Goal: Task Accomplishment & Management: Use online tool/utility

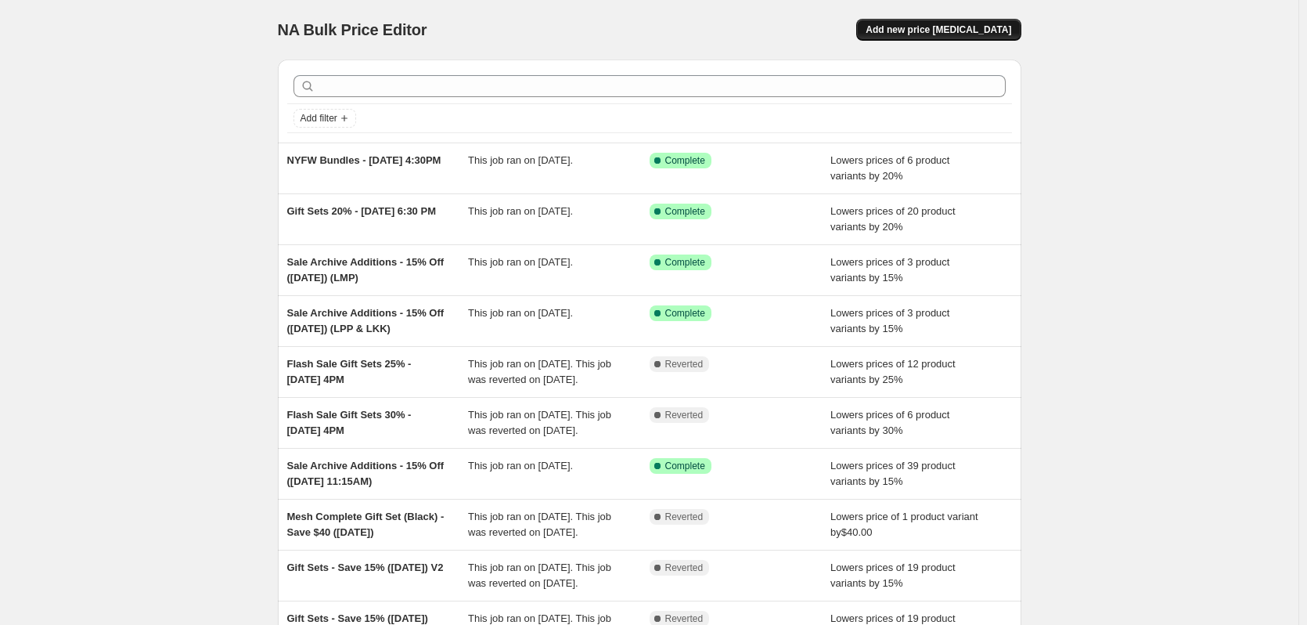
click at [985, 35] on span "Add new price [MEDICAL_DATA]" at bounding box center [939, 29] width 146 height 13
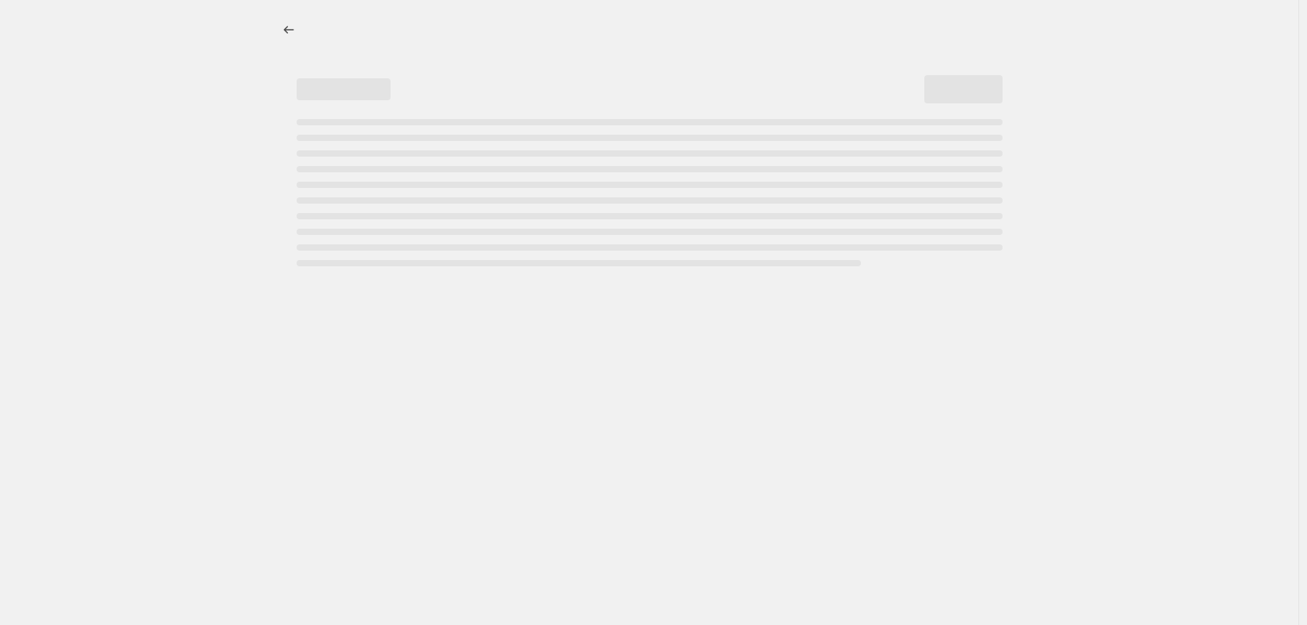
select select "percentage"
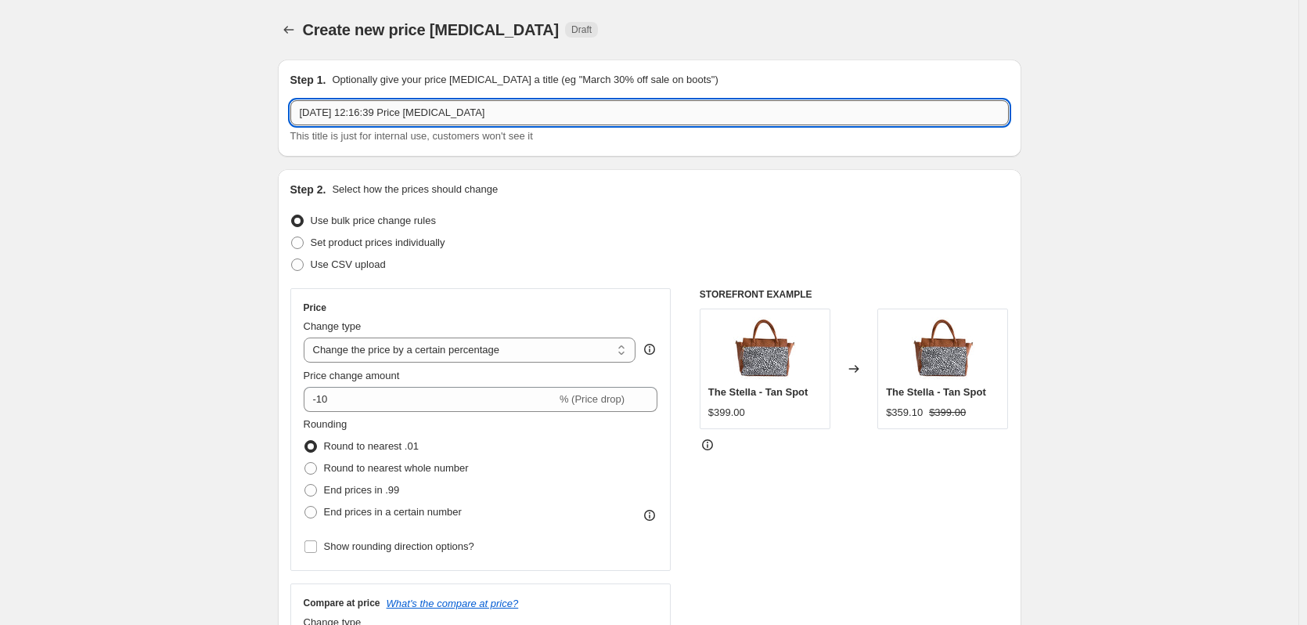
click at [545, 110] on input "6 Oct 2025, 12:16:39 Price change job" at bounding box center [649, 112] width 718 height 25
click at [529, 110] on input "Birthday Promo - 20% Off Nappa Leather (Oct 9 - 13)" at bounding box center [649, 112] width 718 height 25
type input "Birthday Promo - 20% Off Nappa Leather (Oct 9-13)"
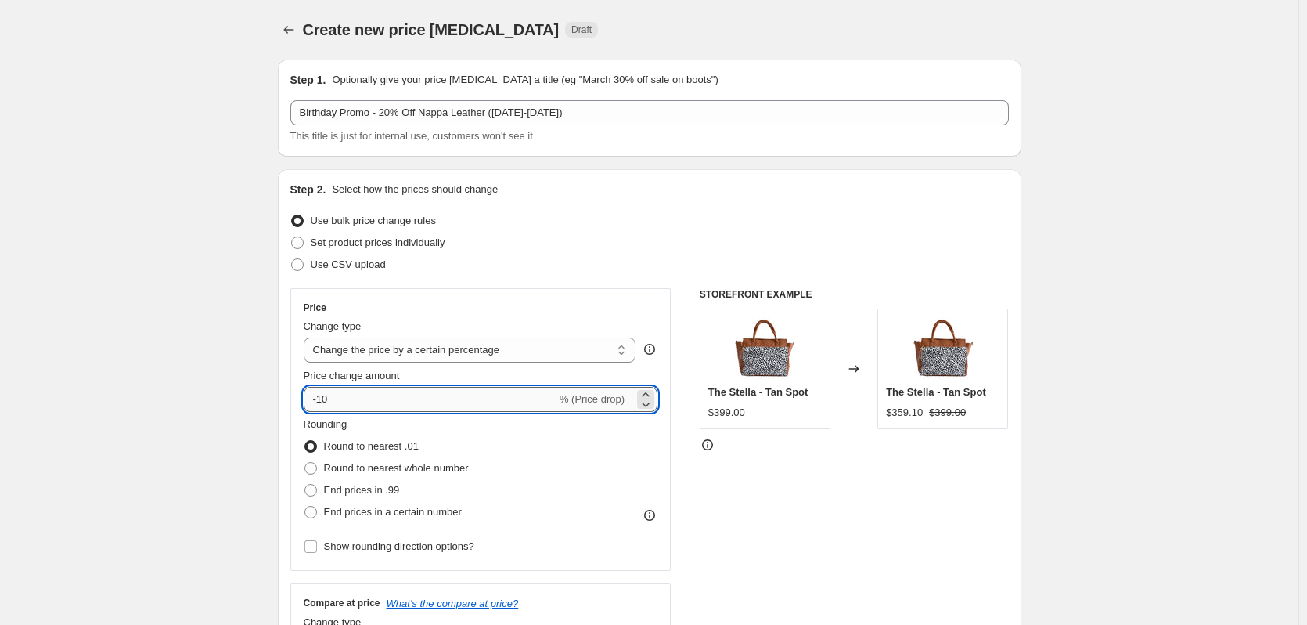
click at [448, 398] on input "-10" at bounding box center [430, 399] width 253 height 25
type input "-1"
type input "-20"
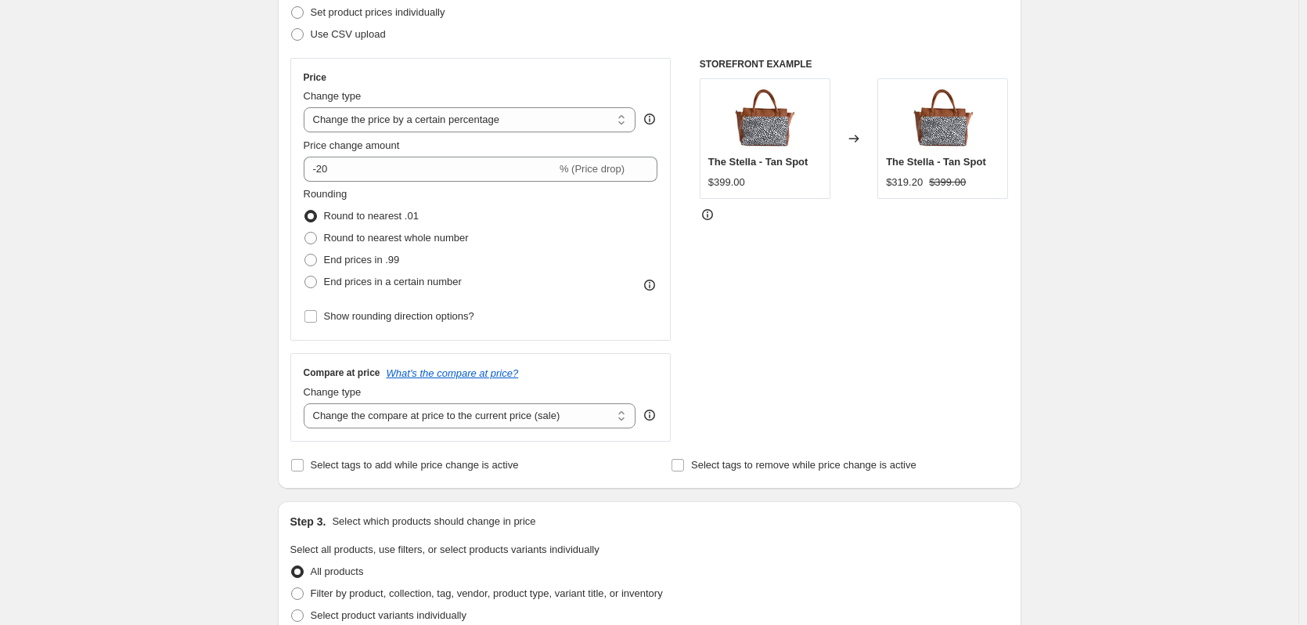
scroll to position [235, 0]
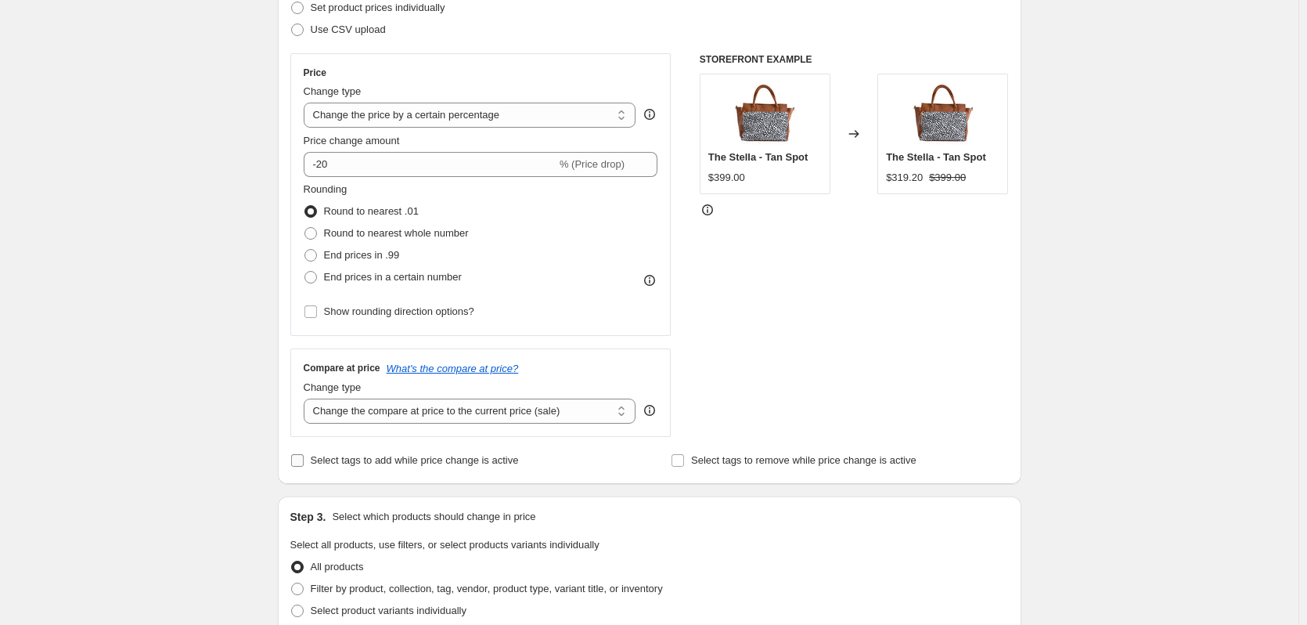
click at [412, 463] on span "Select tags to add while price change is active" at bounding box center [415, 460] width 208 height 12
click at [304, 463] on input "Select tags to add while price change is active" at bounding box center [297, 460] width 13 height 13
checkbox input "true"
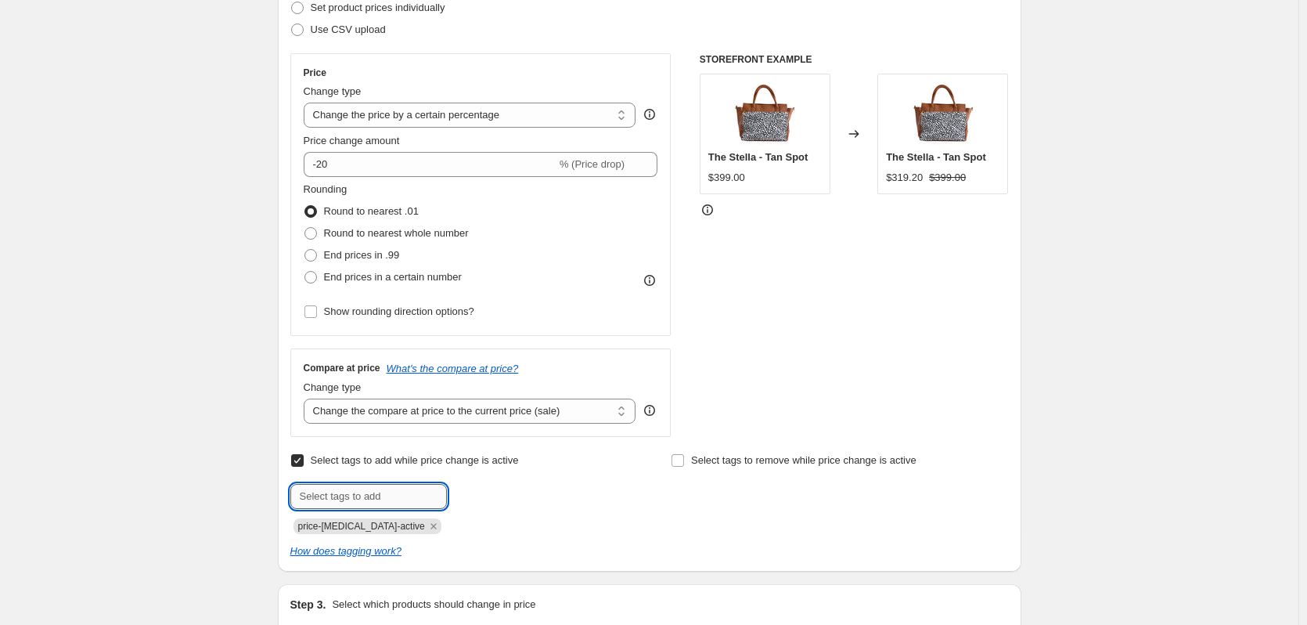
click at [402, 487] on input "text" at bounding box center [368, 496] width 157 height 25
drag, startPoint x: 409, startPoint y: 524, endPoint x: 418, endPoint y: 502, distance: 23.1
click at [427, 523] on icon "Remove price-change-job-active" at bounding box center [434, 526] width 14 height 14
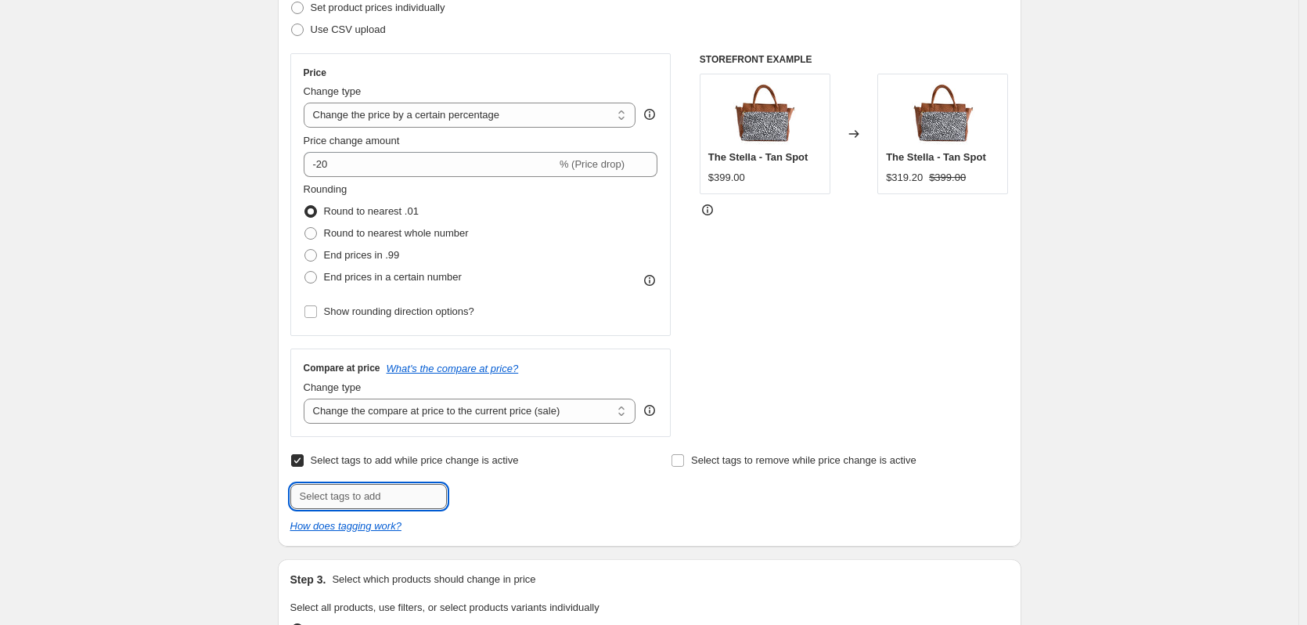
click at [420, 487] on input "text" at bounding box center [368, 496] width 157 height 25
type input "P"
type input "Promo"
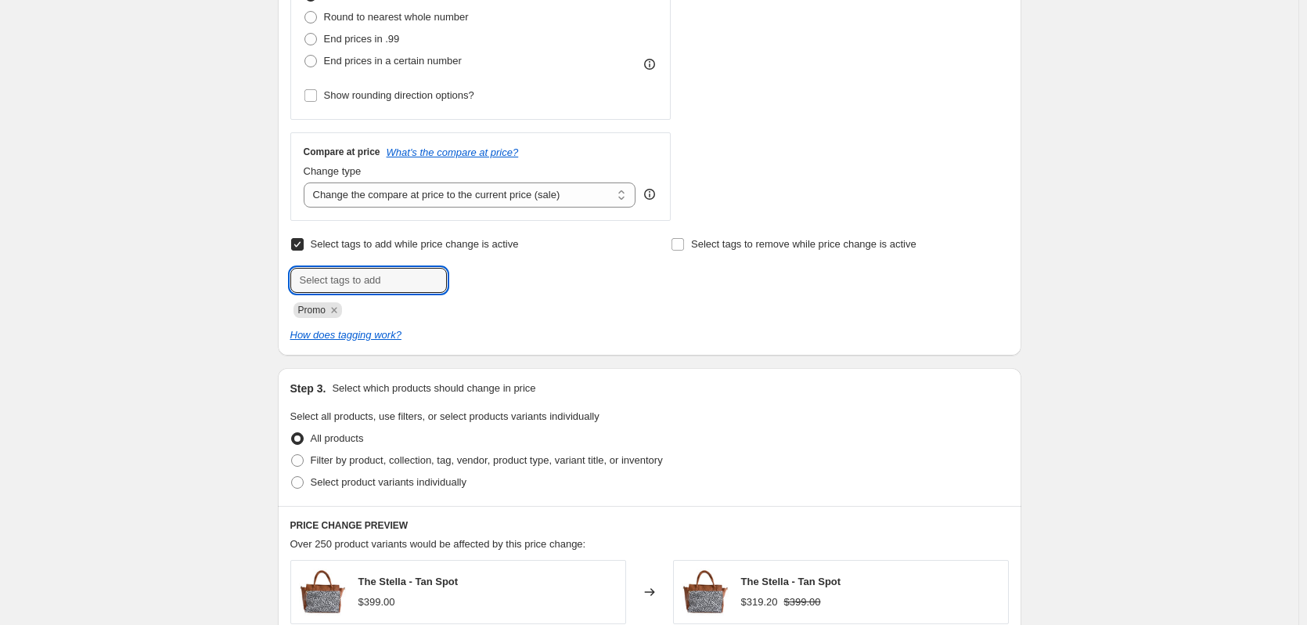
scroll to position [626, 0]
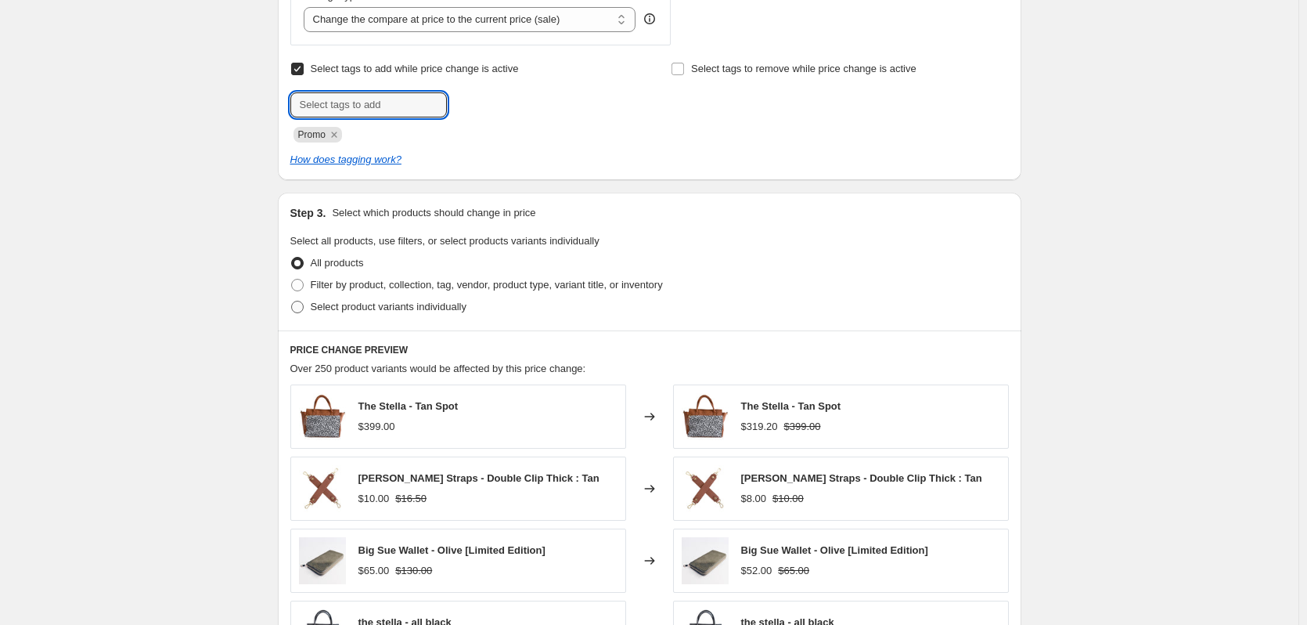
click at [408, 308] on span "Select product variants individually" at bounding box center [389, 307] width 156 height 12
click at [292, 301] on input "Select product variants individually" at bounding box center [291, 301] width 1 height 1
radio input "true"
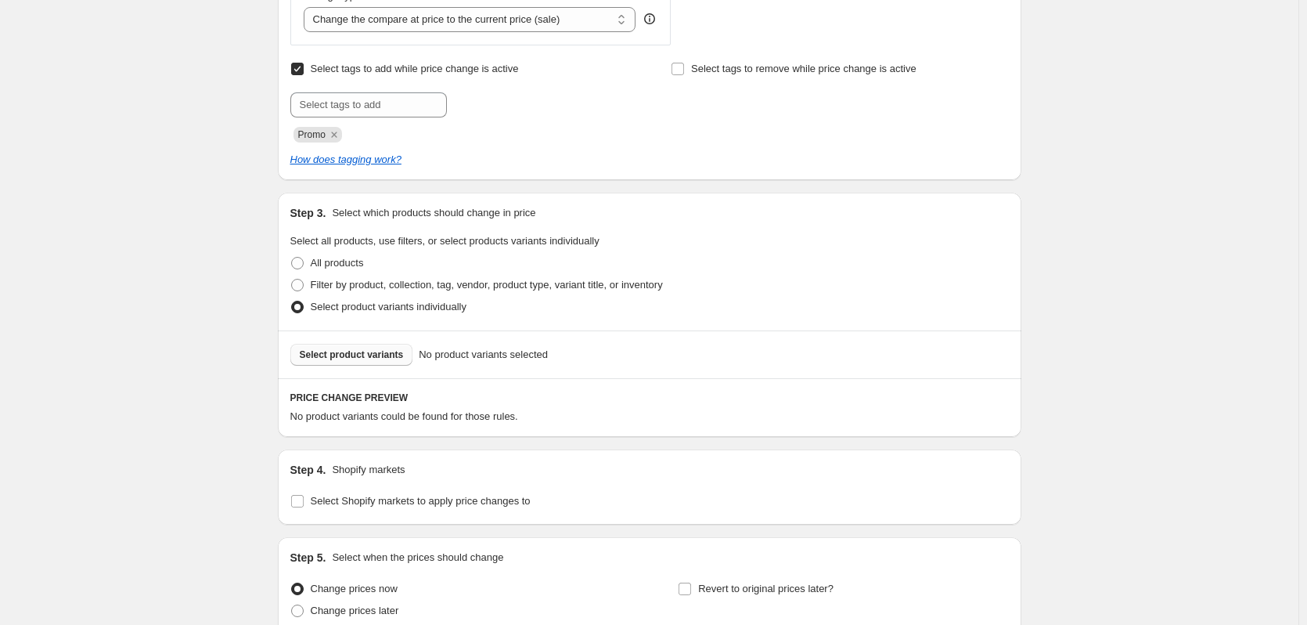
click at [367, 354] on span "Select product variants" at bounding box center [352, 354] width 104 height 13
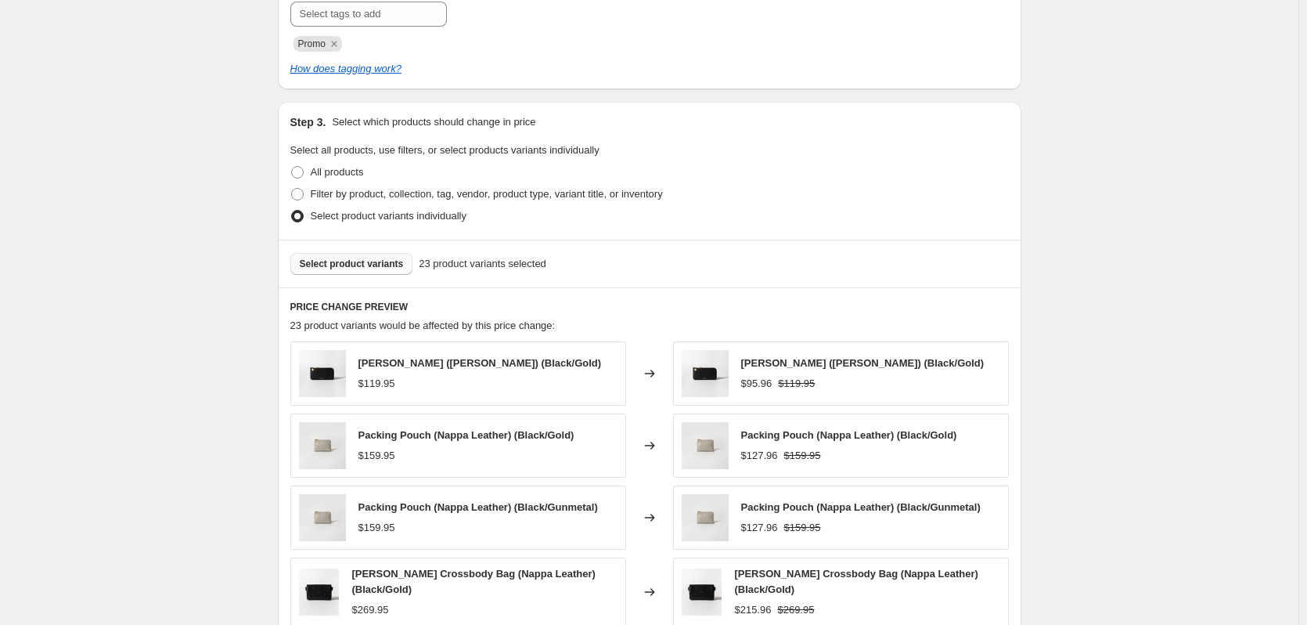
scroll to position [861, 0]
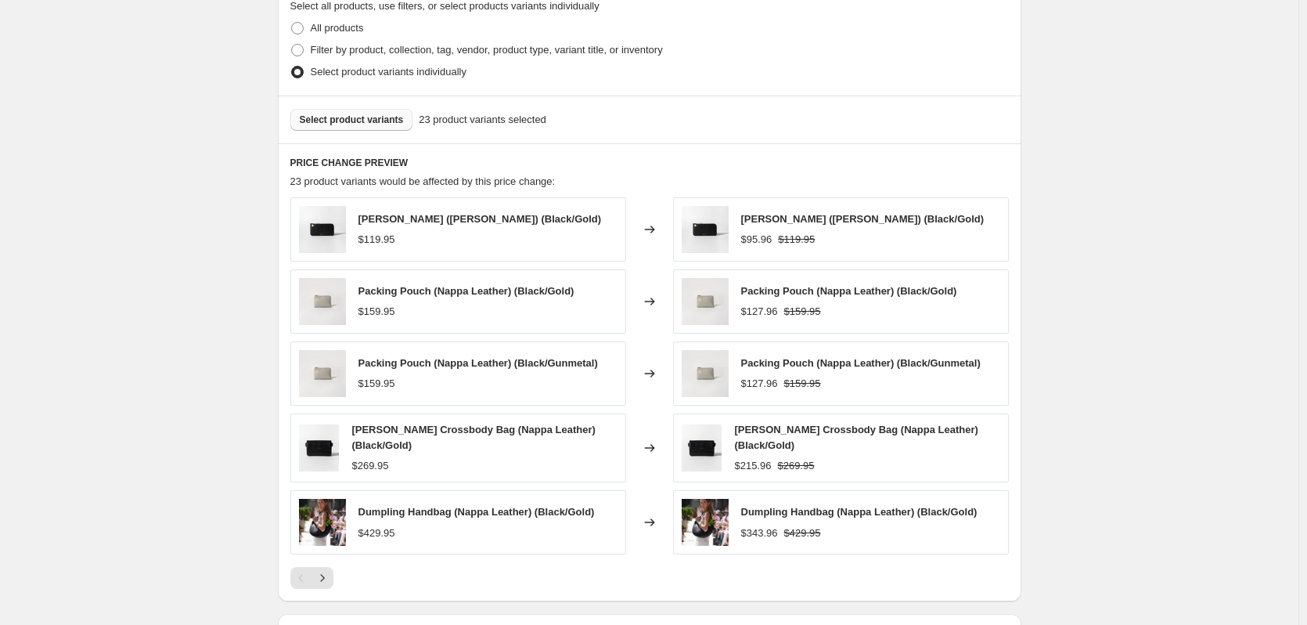
click at [389, 122] on span "Select product variants" at bounding box center [352, 119] width 104 height 13
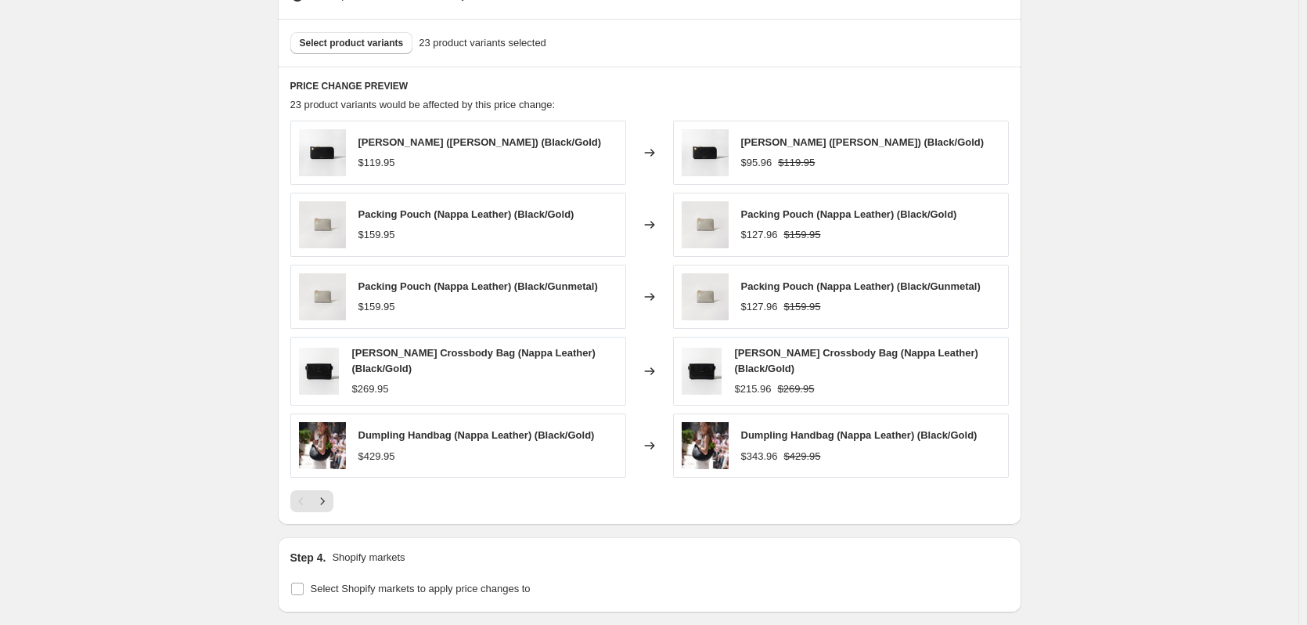
scroll to position [1096, 0]
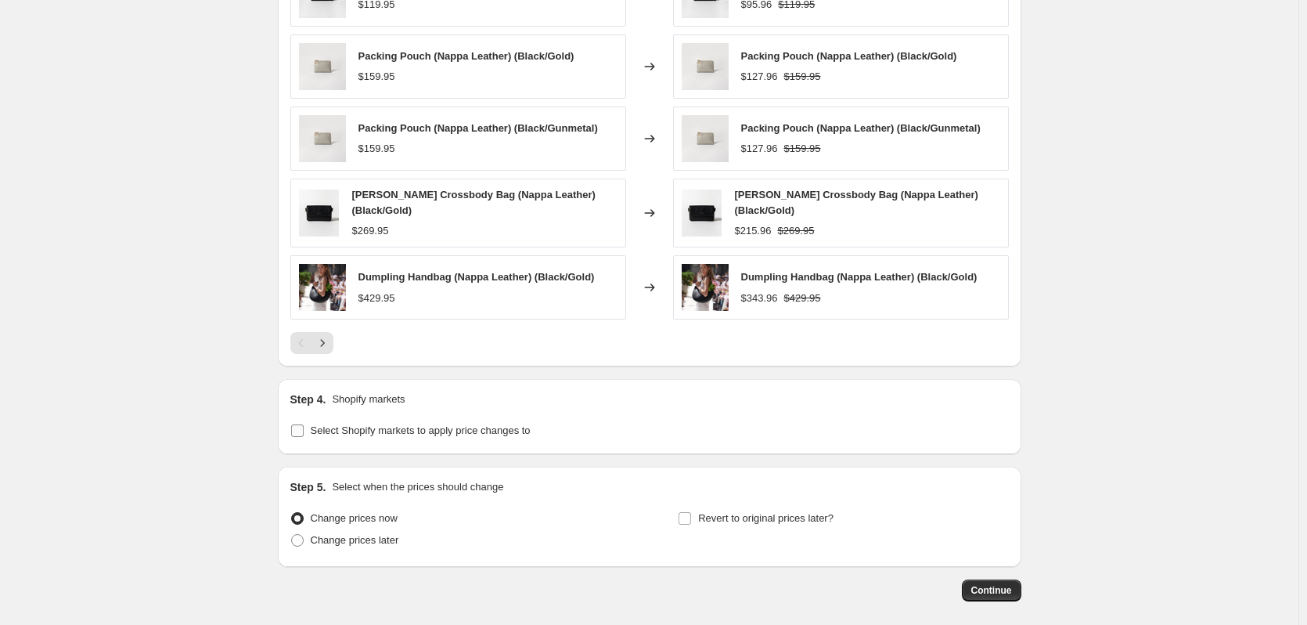
click at [344, 425] on span "Select Shopify markets to apply price changes to" at bounding box center [421, 430] width 220 height 12
click at [304, 425] on input "Select Shopify markets to apply price changes to" at bounding box center [297, 430] width 13 height 13
checkbox input "true"
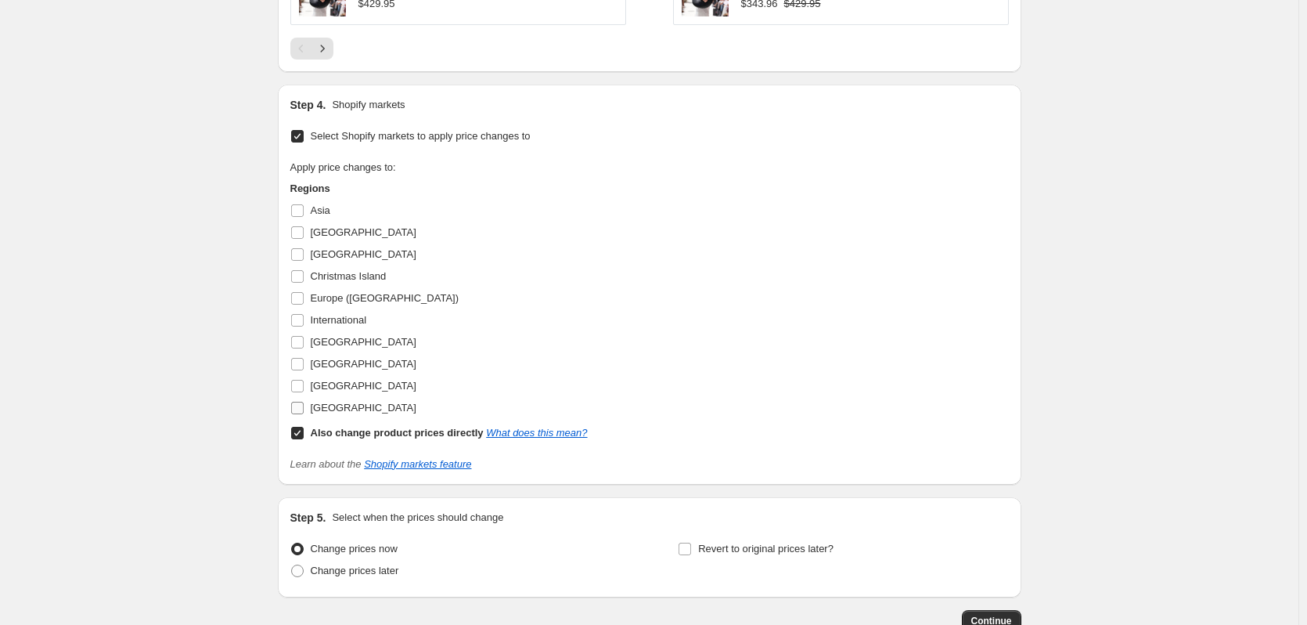
scroll to position [1409, 0]
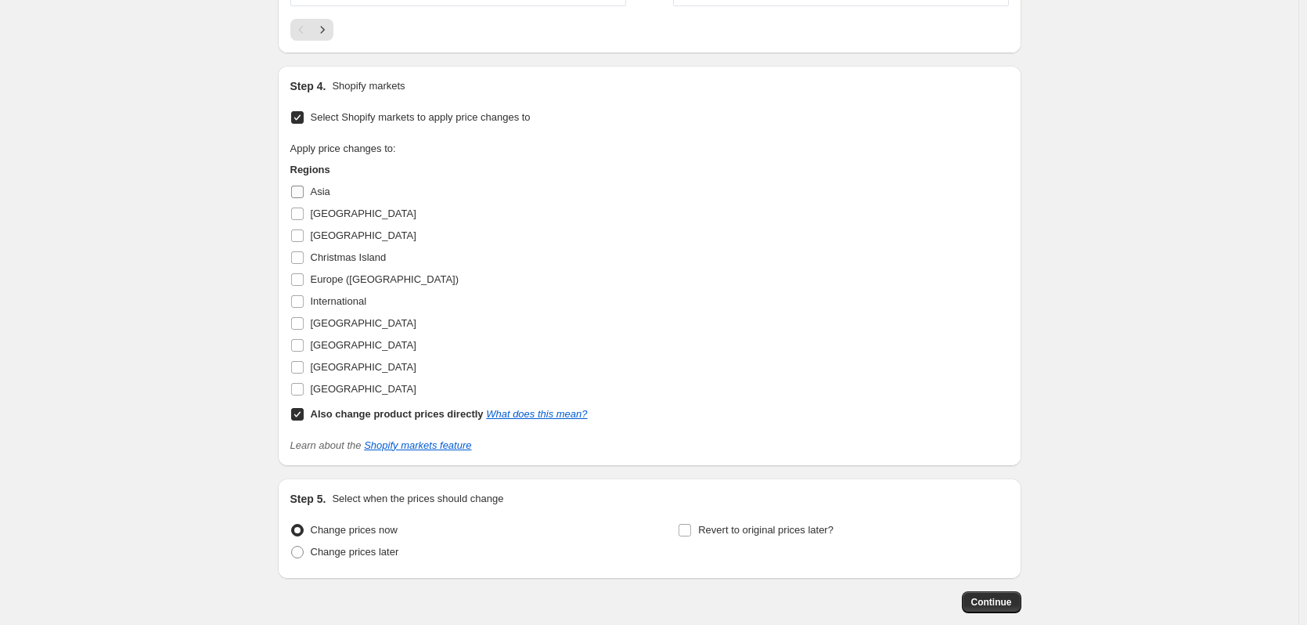
drag, startPoint x: 321, startPoint y: 192, endPoint x: 322, endPoint y: 207, distance: 15.7
click at [321, 193] on span "Asia" at bounding box center [321, 191] width 20 height 12
click at [304, 193] on input "Asia" at bounding box center [297, 191] width 13 height 13
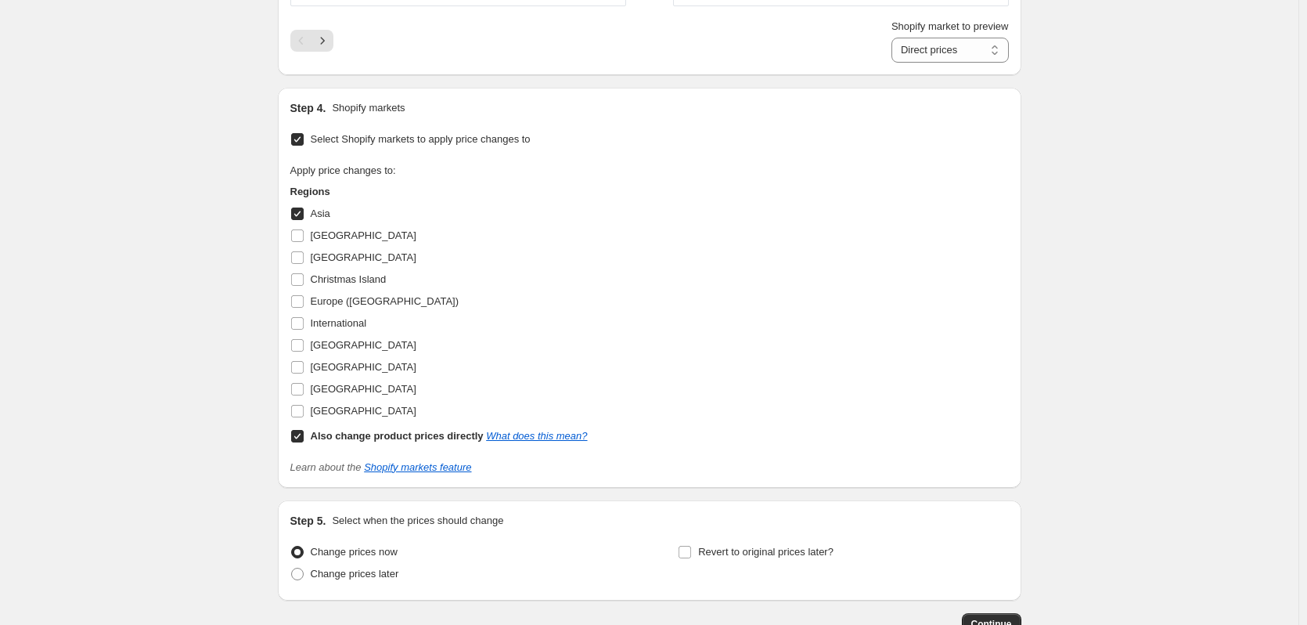
click at [322, 211] on span "Asia" at bounding box center [321, 213] width 20 height 12
click at [304, 211] on input "Asia" at bounding box center [297, 213] width 13 height 13
checkbox input "false"
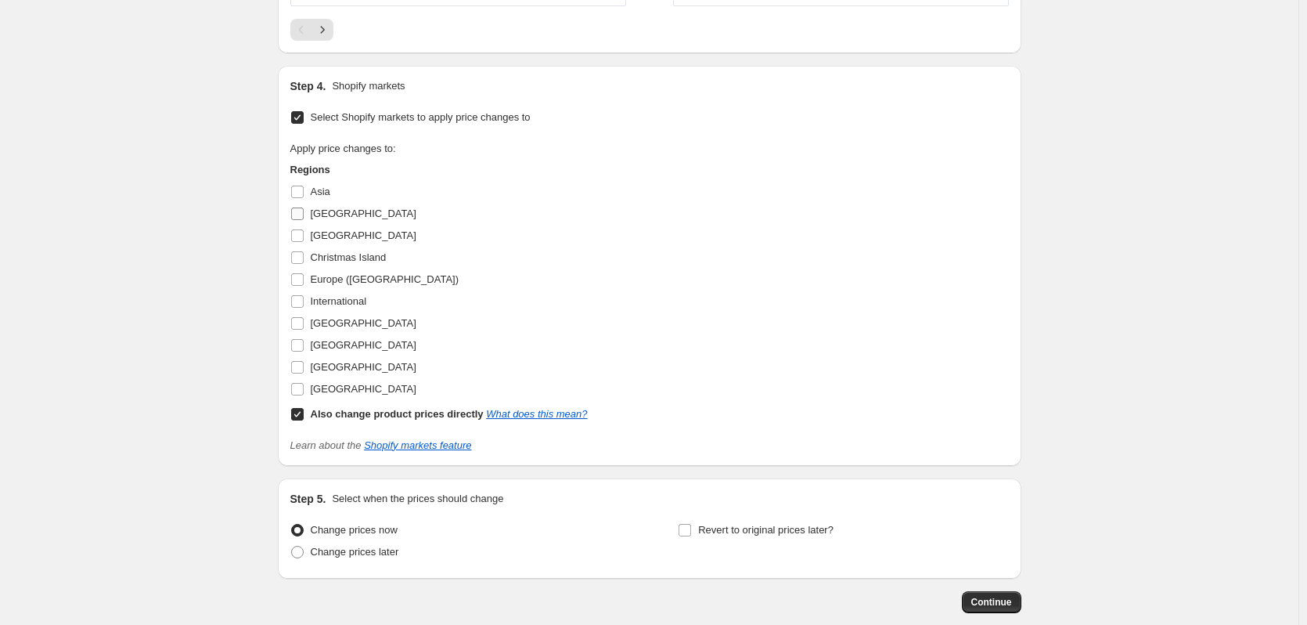
click at [329, 203] on label "[GEOGRAPHIC_DATA]" at bounding box center [353, 214] width 126 height 22
click at [304, 207] on input "[GEOGRAPHIC_DATA]" at bounding box center [297, 213] width 13 height 13
checkbox input "true"
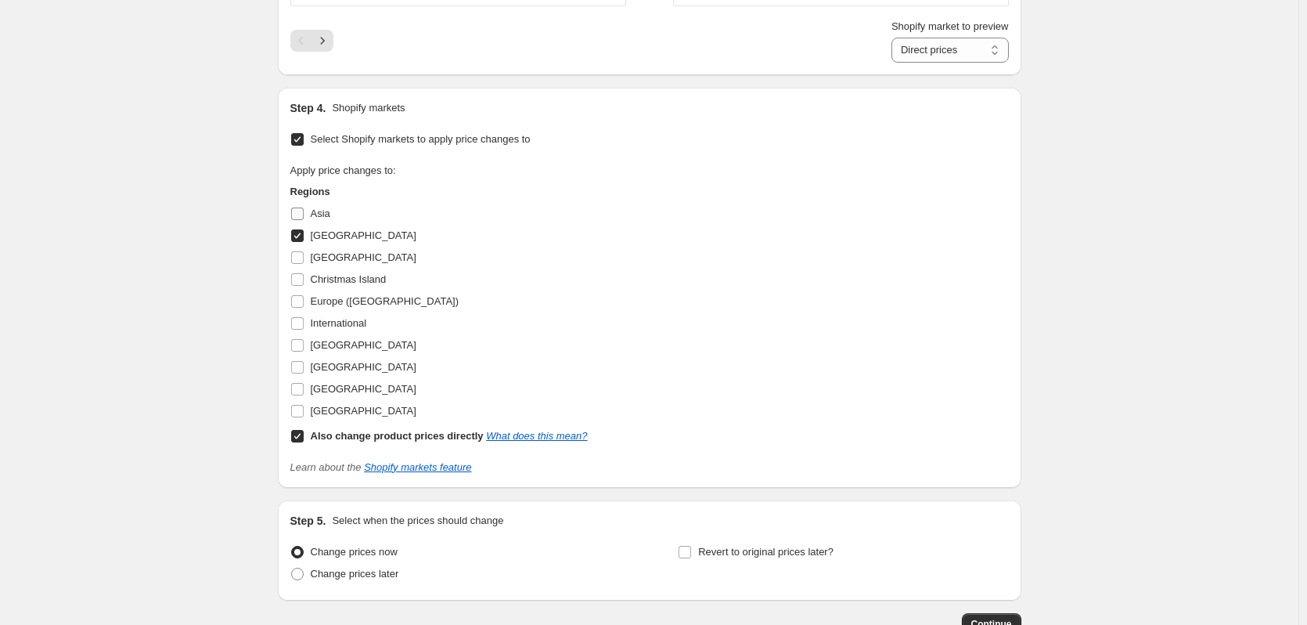
drag, startPoint x: 319, startPoint y: 207, endPoint x: 314, endPoint y: 247, distance: 41.0
click at [319, 207] on span "Asia" at bounding box center [321, 213] width 20 height 12
click at [304, 207] on input "Asia" at bounding box center [297, 213] width 13 height 13
checkbox input "true"
click at [304, 260] on span at bounding box center [297, 257] width 14 height 14
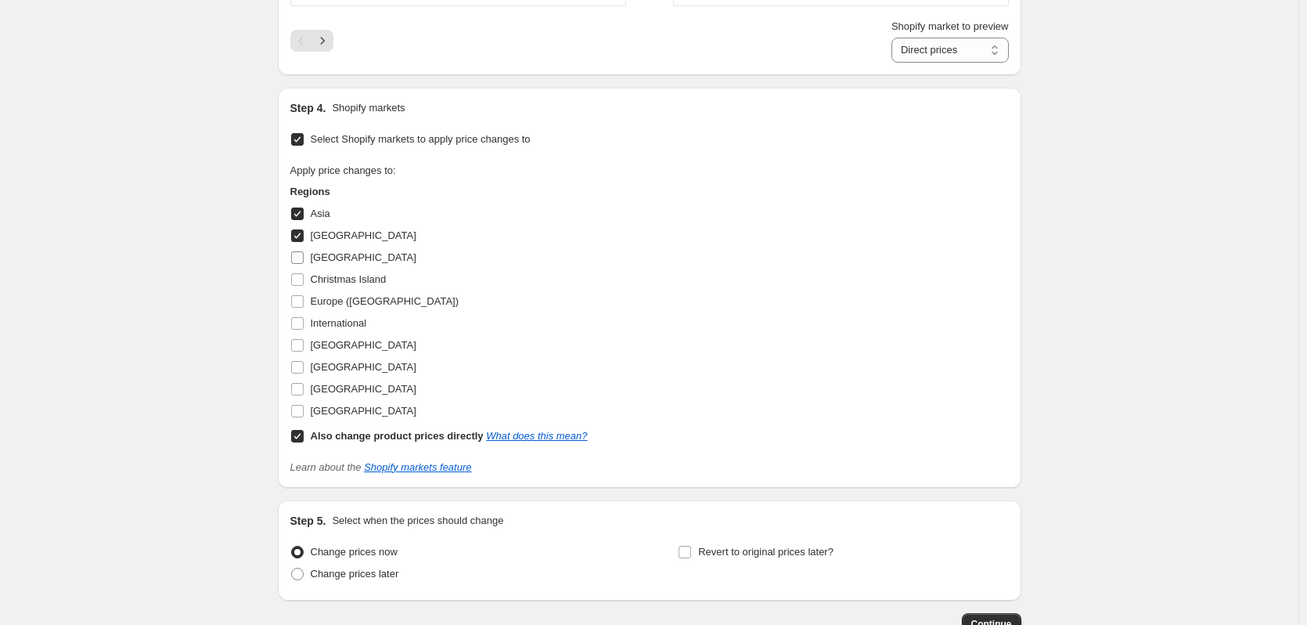
click at [304, 260] on input "[GEOGRAPHIC_DATA]" at bounding box center [297, 257] width 13 height 13
checkbox input "true"
click at [299, 284] on label "Christmas Island" at bounding box center [338, 279] width 96 height 22
click at [299, 284] on input "Christmas Island" at bounding box center [297, 279] width 13 height 13
checkbox input "true"
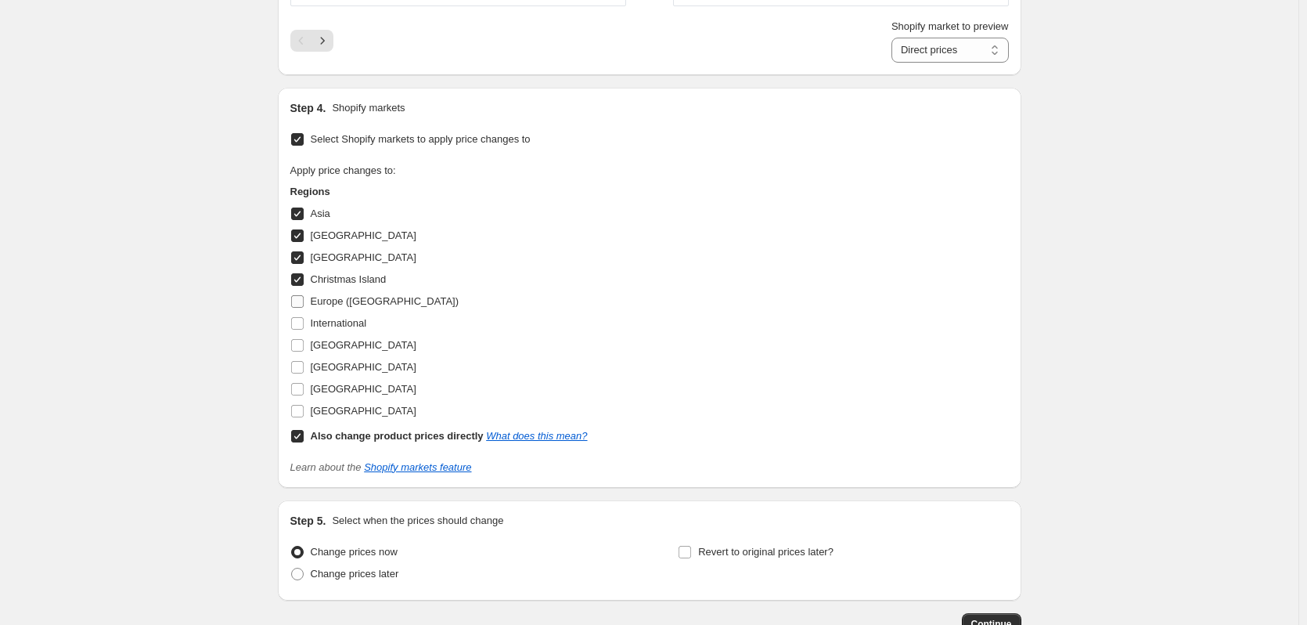
click at [300, 302] on input "Europe ([GEOGRAPHIC_DATA])" at bounding box center [297, 301] width 13 height 13
checkbox input "true"
click at [301, 321] on input "International" at bounding box center [297, 323] width 13 height 13
checkbox input "true"
click at [304, 342] on input "[GEOGRAPHIC_DATA]" at bounding box center [297, 345] width 13 height 13
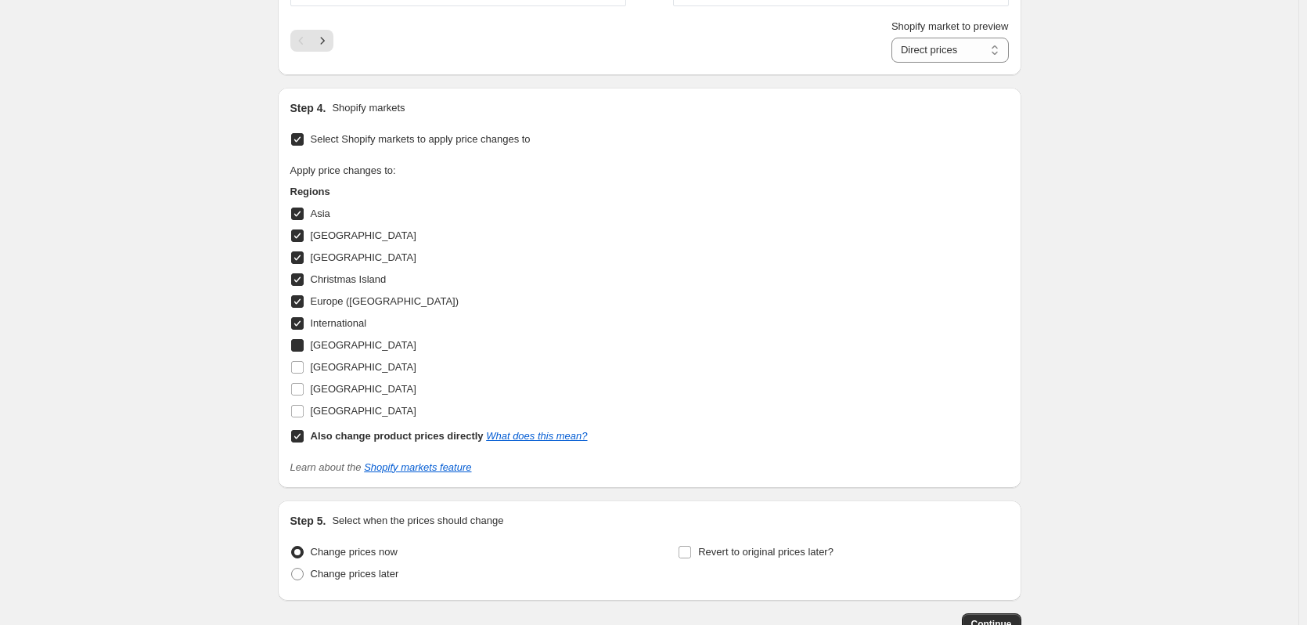
checkbox input "true"
drag, startPoint x: 303, startPoint y: 361, endPoint x: 300, endPoint y: 383, distance: 22.1
click at [303, 363] on input "[GEOGRAPHIC_DATA]" at bounding box center [297, 367] width 13 height 13
checkbox input "true"
click at [298, 389] on input "[GEOGRAPHIC_DATA]" at bounding box center [297, 389] width 13 height 13
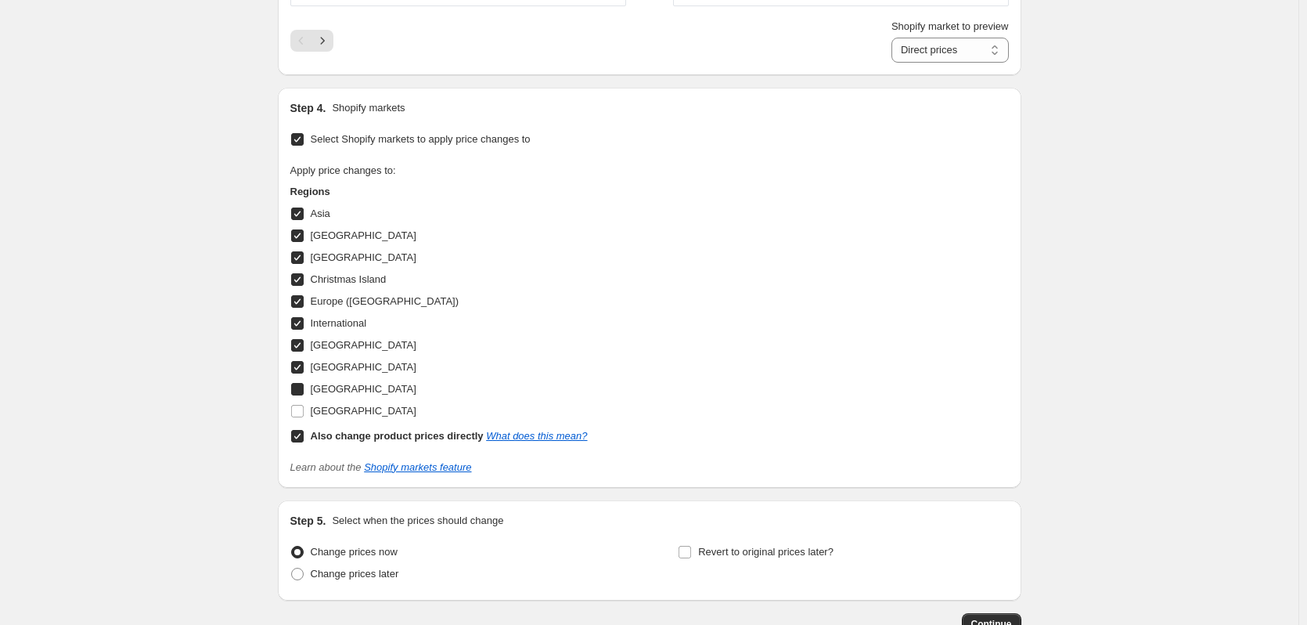
checkbox input "true"
drag, startPoint x: 297, startPoint y: 405, endPoint x: 293, endPoint y: 425, distance: 20.0
click at [297, 406] on input "[GEOGRAPHIC_DATA]" at bounding box center [297, 411] width 13 height 13
checkbox input "true"
click at [290, 434] on div "Step 4. Shopify markets Select Shopify markets to apply price changes to Apply …" at bounding box center [650, 287] width 744 height 399
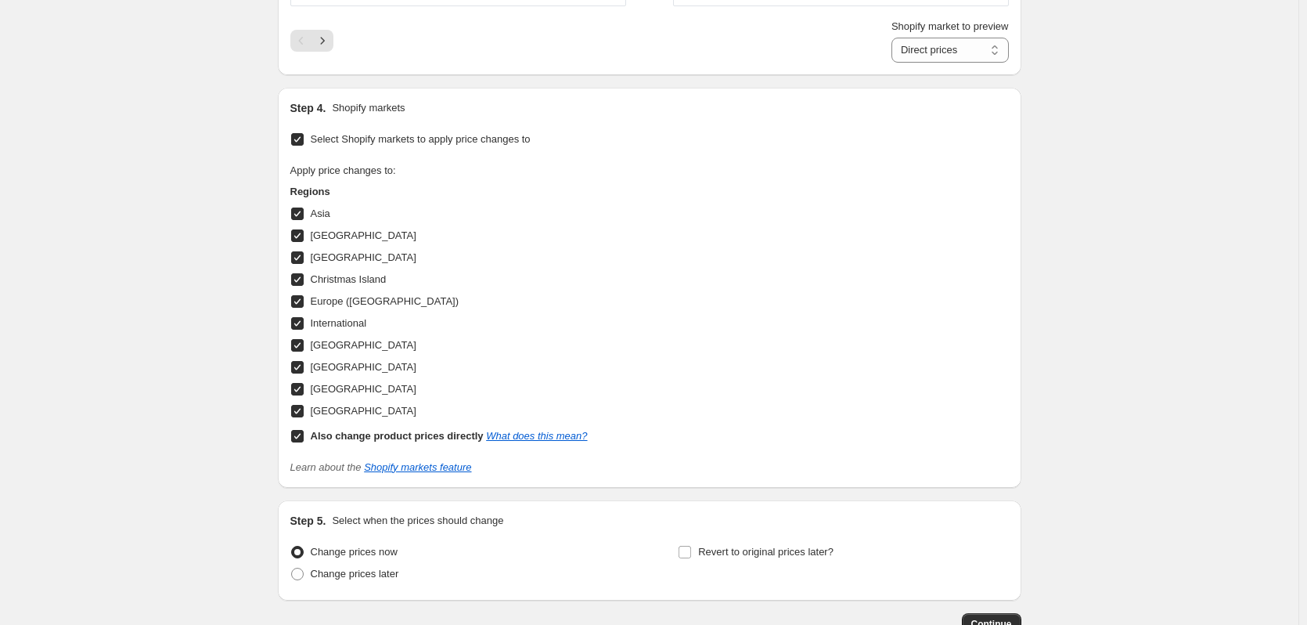
click at [304, 430] on input "Also change product prices directly What does this mean?" at bounding box center [297, 436] width 13 height 13
checkbox input "false"
select select "50471862573"
click at [358, 574] on span "Change prices later" at bounding box center [355, 573] width 88 height 12
click at [292, 568] on input "Change prices later" at bounding box center [291, 567] width 1 height 1
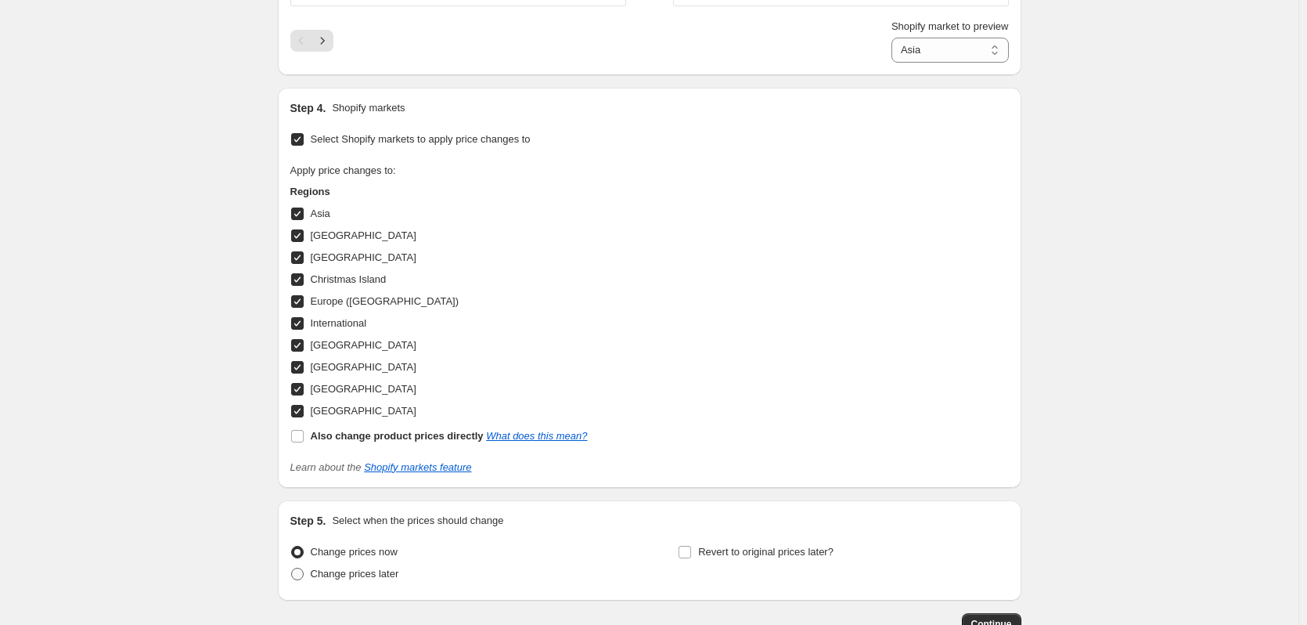
radio input "true"
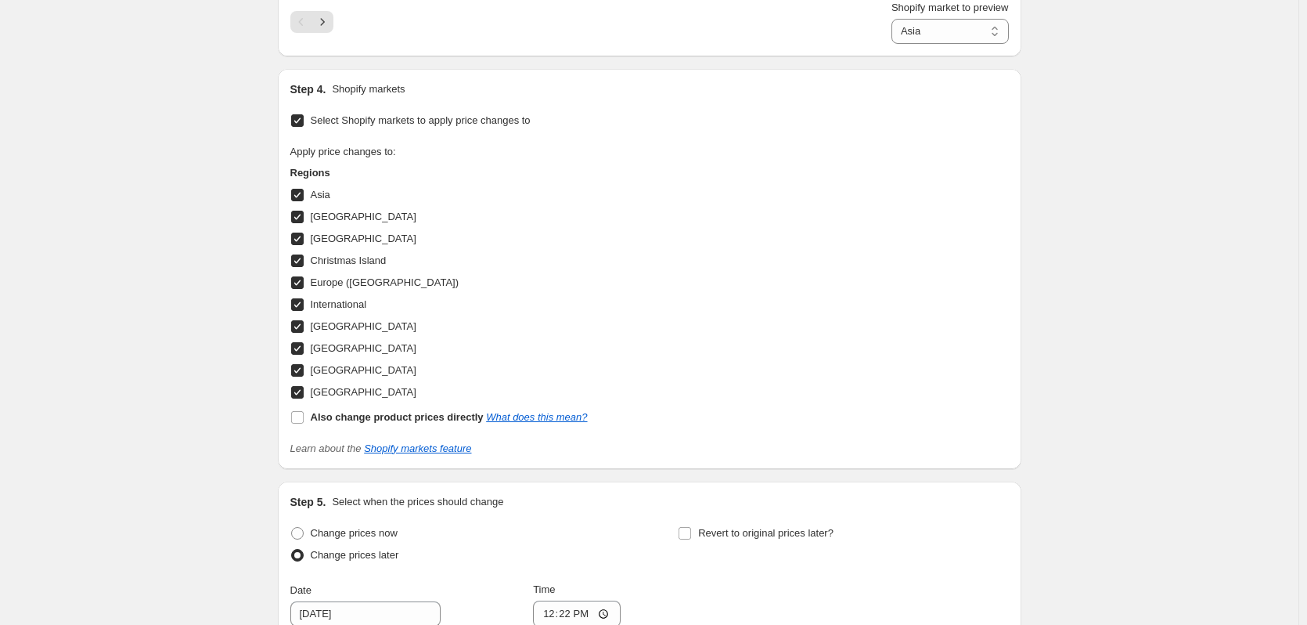
scroll to position [1565, 0]
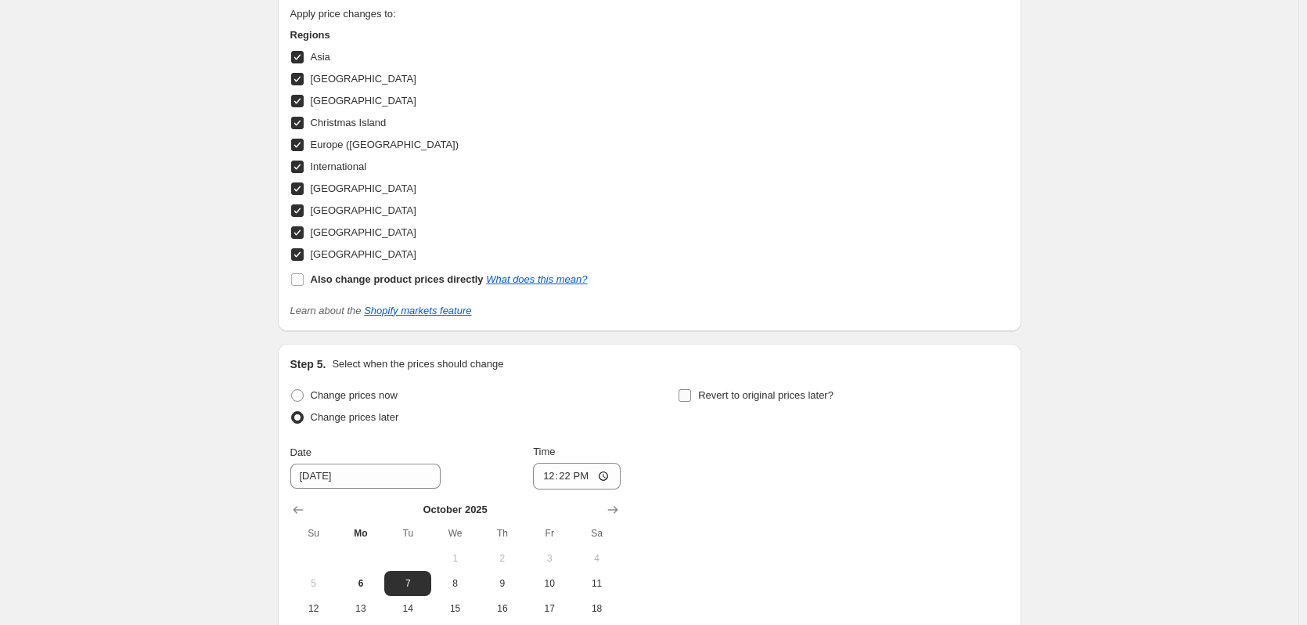
click at [682, 394] on input "Revert to original prices later?" at bounding box center [685, 395] width 13 height 13
checkbox input "true"
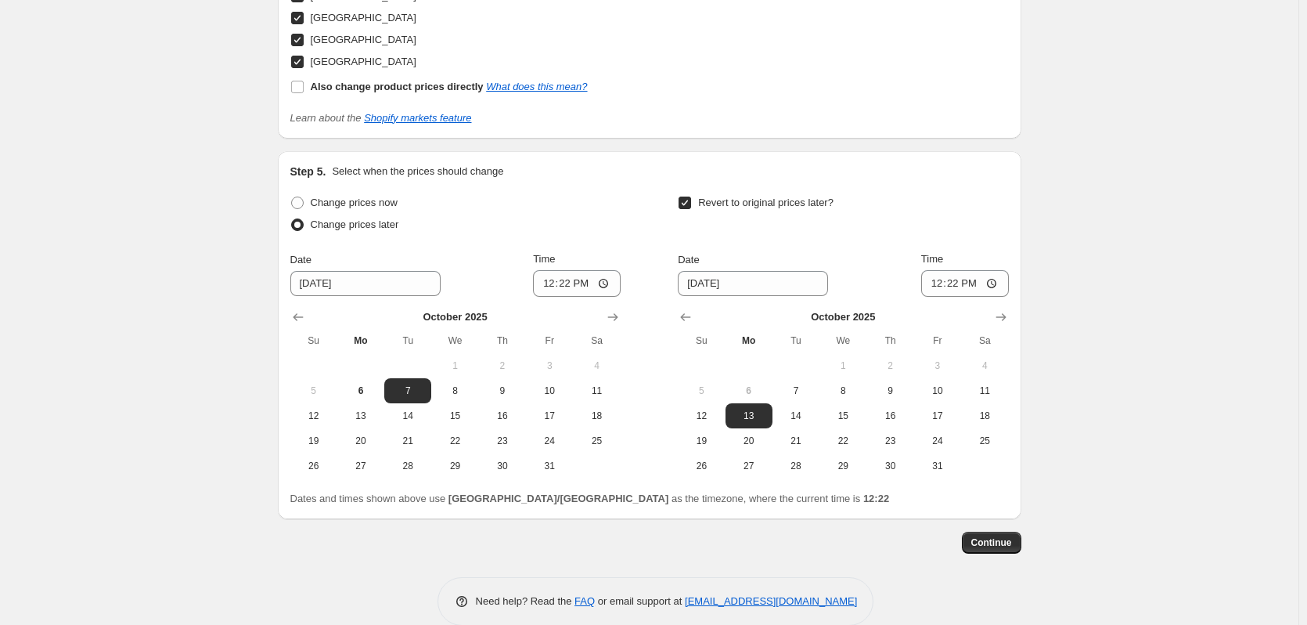
scroll to position [1777, 0]
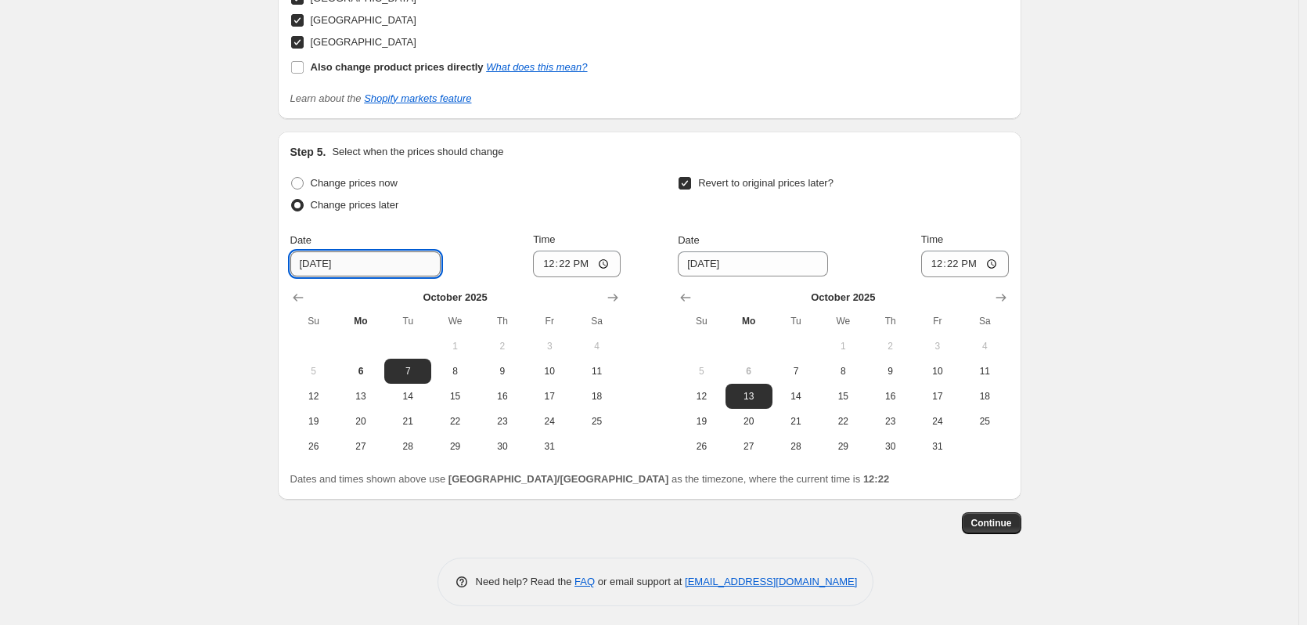
click at [390, 260] on input "10/7/2025" at bounding box center [365, 263] width 150 height 25
click at [505, 365] on span "9" at bounding box center [502, 371] width 34 height 13
type input "10/9/2025"
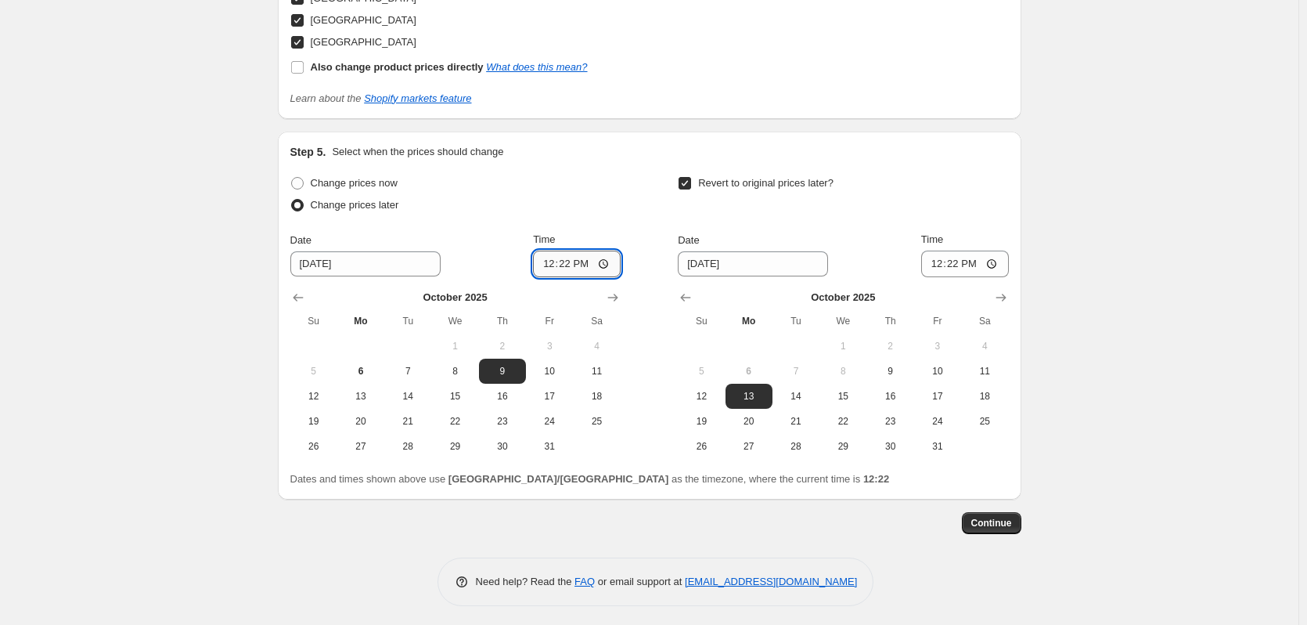
click at [577, 263] on input "12:22" at bounding box center [577, 263] width 88 height 27
click at [552, 263] on input "12:22" at bounding box center [577, 263] width 88 height 27
click at [585, 256] on input "22:00" at bounding box center [577, 263] width 88 height 27
click at [553, 261] on input "10:00" at bounding box center [577, 263] width 88 height 27
type input "09:55"
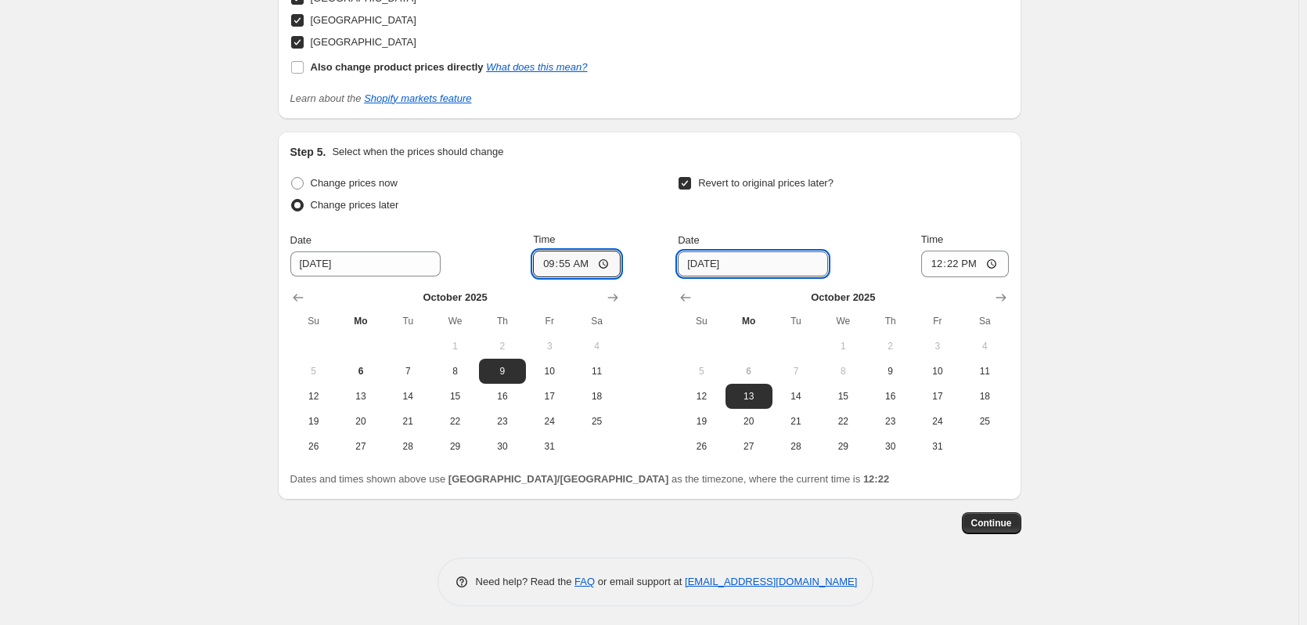
click at [702, 262] on input "10/13/2025" at bounding box center [753, 263] width 150 height 25
click at [751, 392] on span "13" at bounding box center [749, 396] width 34 height 13
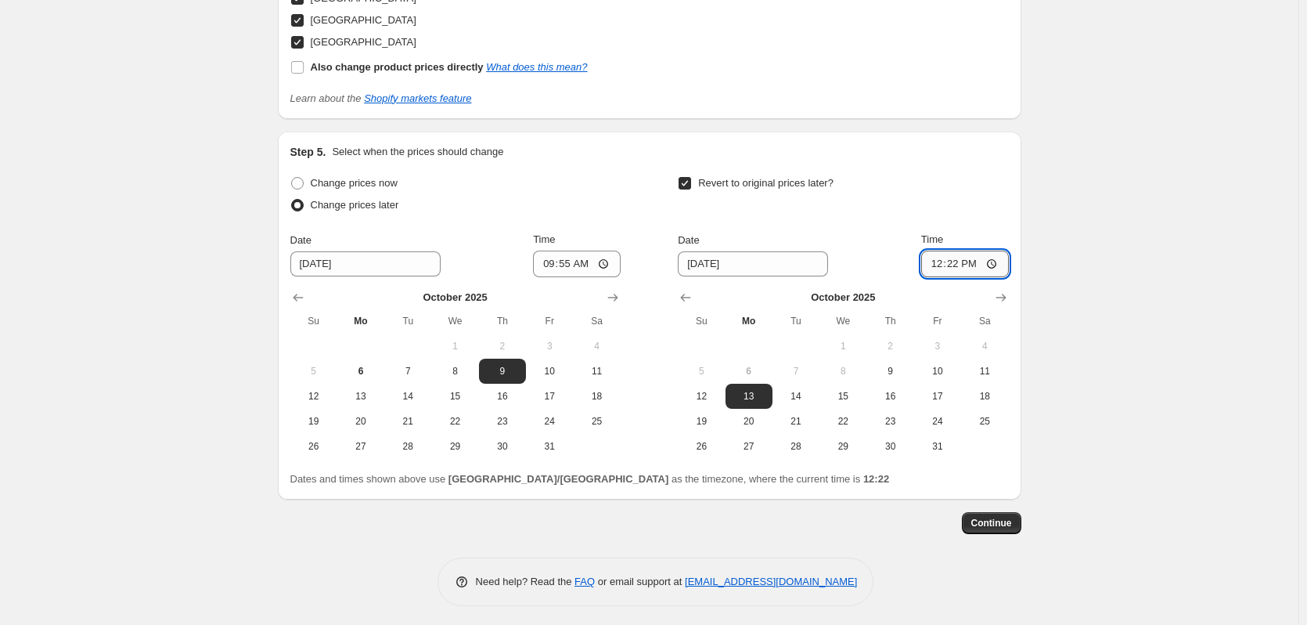
click at [945, 261] on input "12:22" at bounding box center [965, 263] width 88 height 27
click at [972, 262] on input "22:05" at bounding box center [965, 263] width 88 height 27
type input "10:05"
click at [953, 261] on input "10:05" at bounding box center [965, 263] width 88 height 27
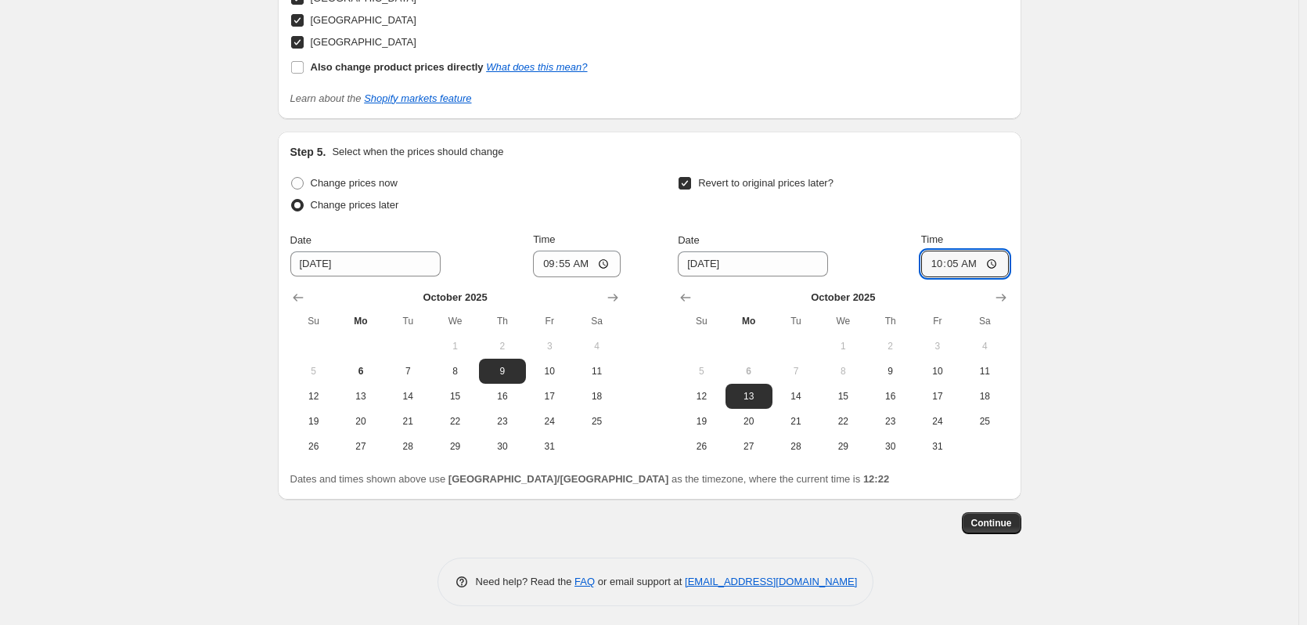
click at [1017, 523] on button "Continue" at bounding box center [991, 523] width 59 height 22
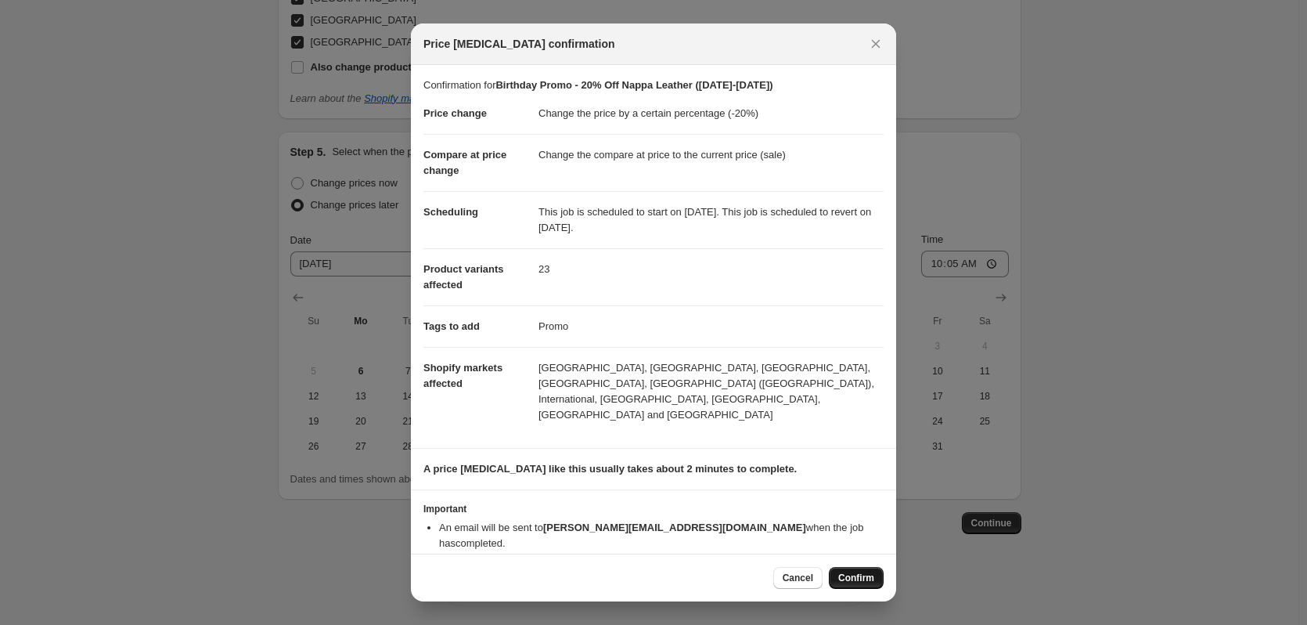
click at [857, 567] on button "Confirm" at bounding box center [856, 578] width 55 height 22
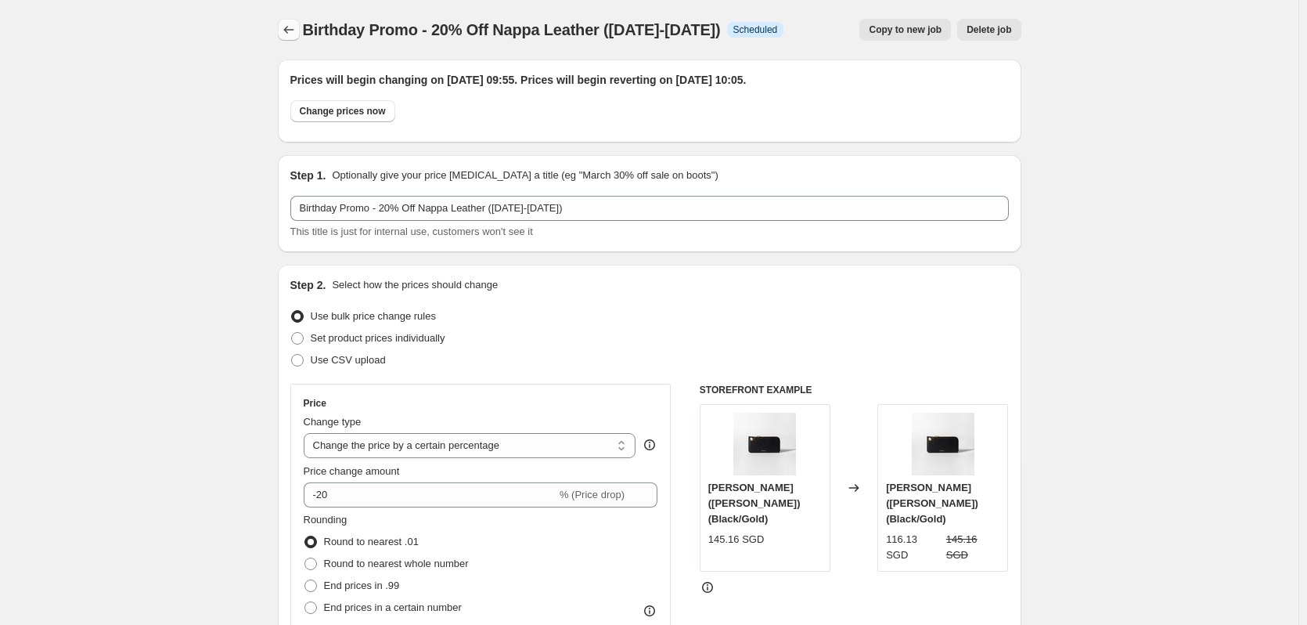
click at [288, 39] on button "Price change jobs" at bounding box center [289, 30] width 22 height 22
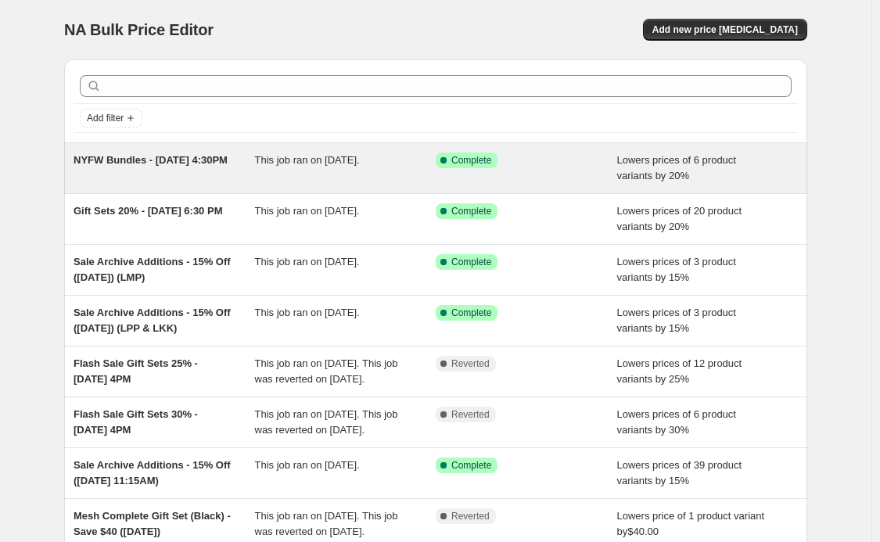
click at [110, 165] on span "NYFW Bundles - [DATE] 4:30PM" at bounding box center [151, 160] width 154 height 12
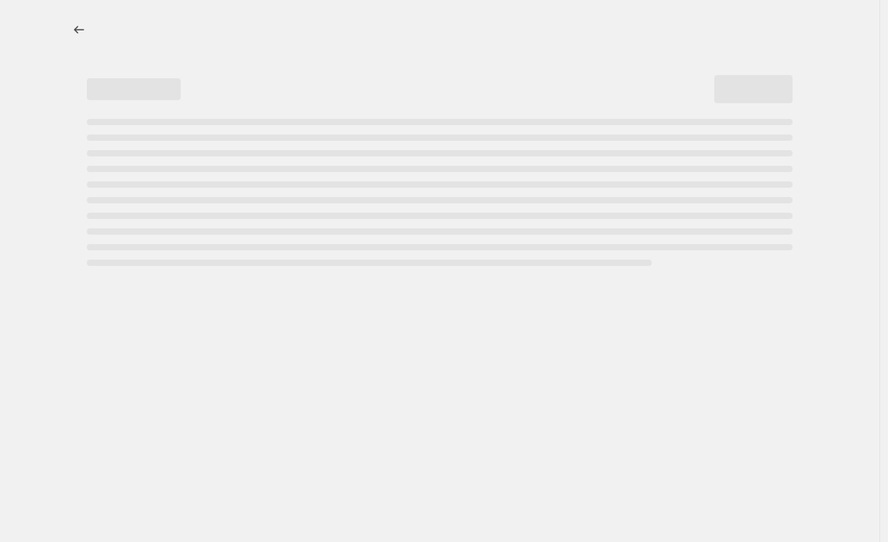
select select "percentage"
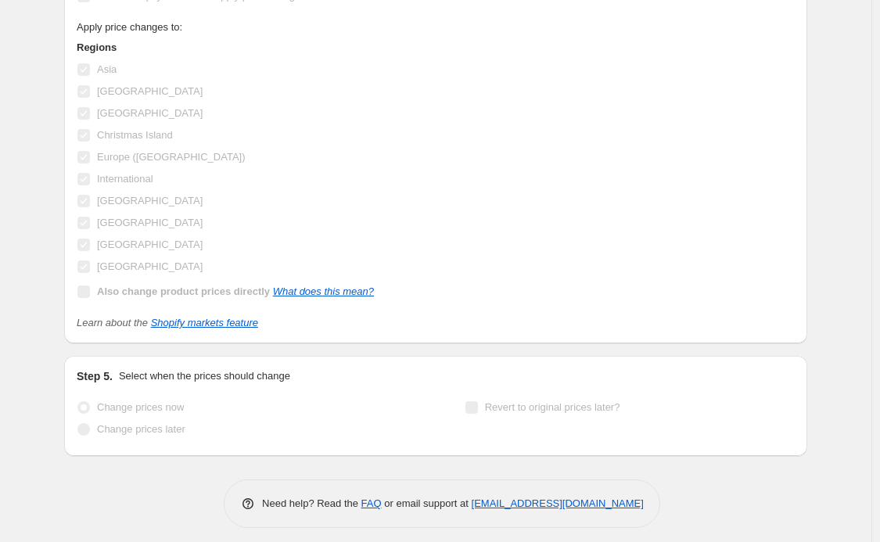
scroll to position [1722, 0]
